Goal: Navigation & Orientation: Find specific page/section

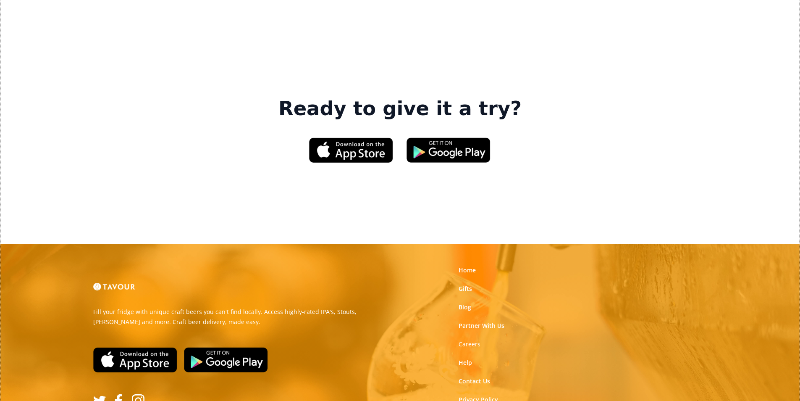
scroll to position [1271, 0]
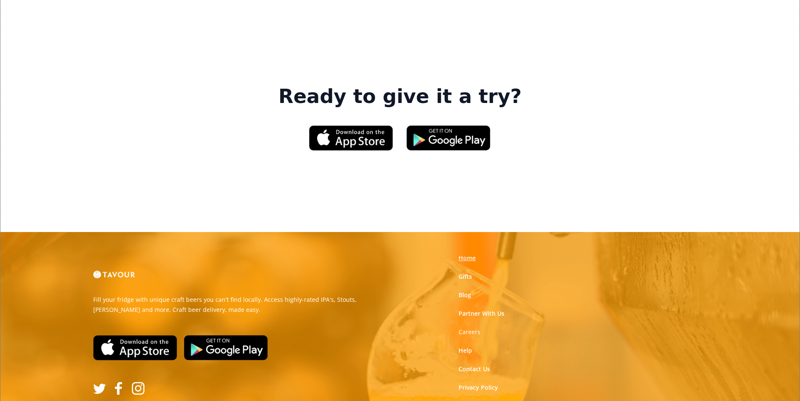
click at [466, 254] on link "Home" at bounding box center [467, 258] width 17 height 8
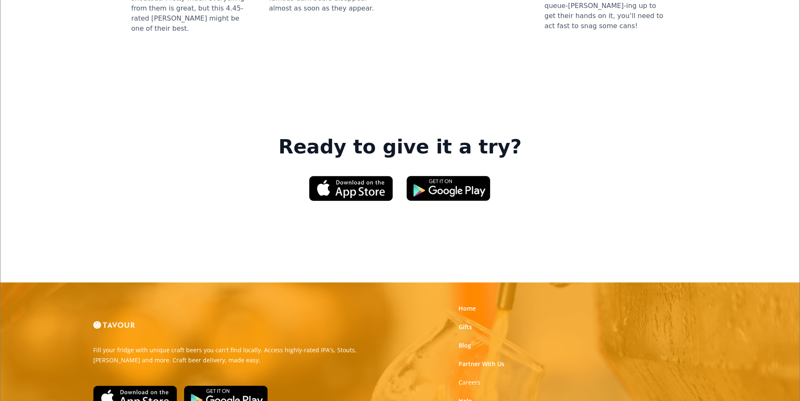
scroll to position [1271, 0]
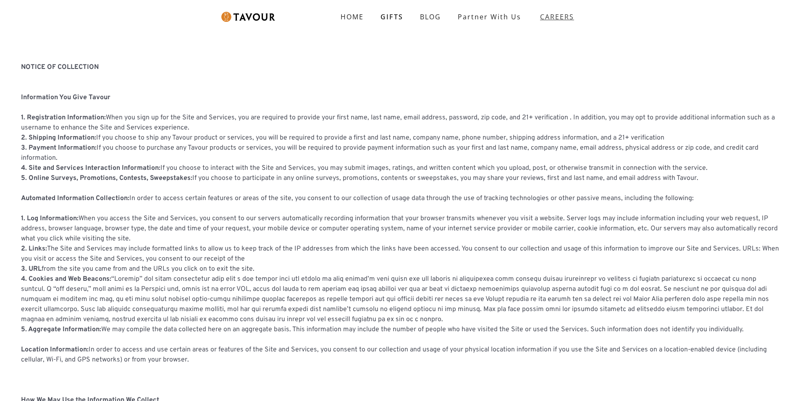
click at [541, 12] on strong "CAREERS" at bounding box center [557, 16] width 34 height 17
